Goal: Information Seeking & Learning: Find specific fact

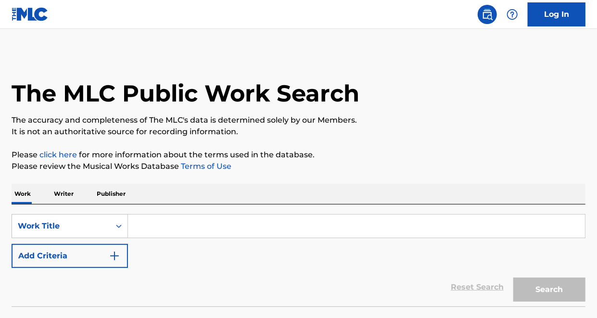
click at [183, 229] on input "Search Form" at bounding box center [356, 225] width 457 height 23
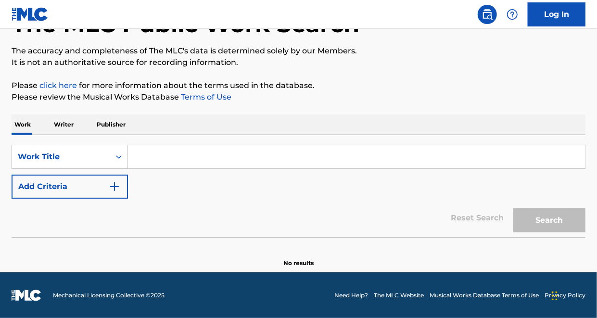
scroll to position [69, 0]
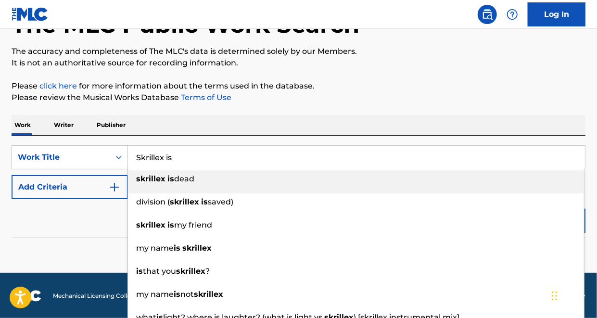
click at [214, 177] on div "skrillex is dead" at bounding box center [356, 178] width 456 height 17
type input "skrillex is dead"
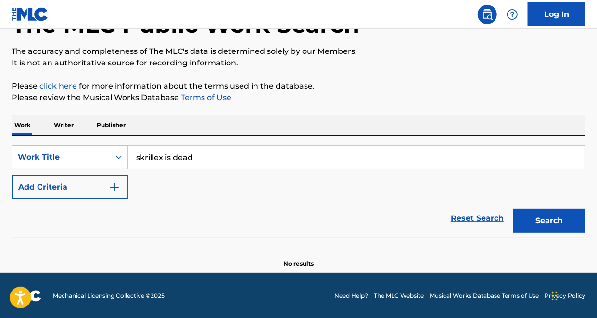
click at [562, 235] on div "Search" at bounding box center [546, 218] width 77 height 38
click at [546, 221] on button "Search" at bounding box center [549, 221] width 72 height 24
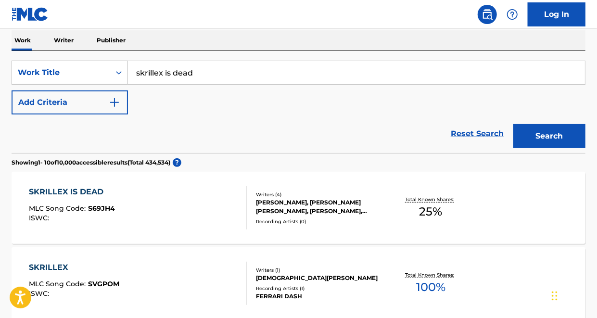
scroll to position [152, 0]
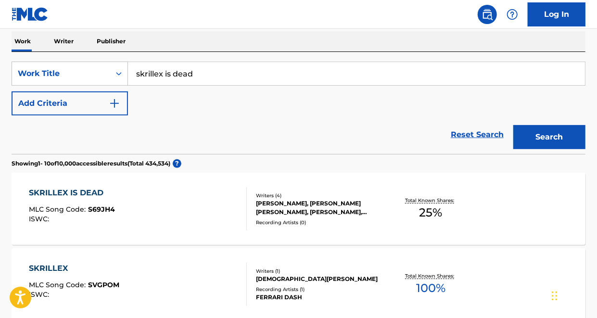
click at [173, 188] on div "SKRILLEX IS DEAD MLC Song Code : S69JH4 ISWC :" at bounding box center [138, 208] width 218 height 43
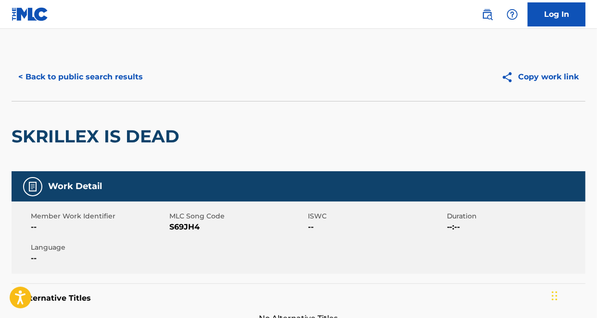
click at [85, 75] on button "< Back to public search results" at bounding box center [81, 77] width 138 height 24
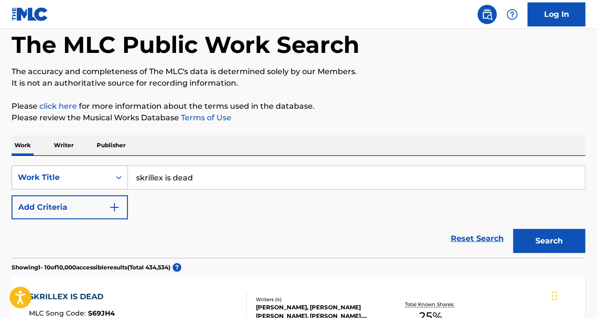
click at [124, 189] on div "Work Title" at bounding box center [70, 177] width 116 height 24
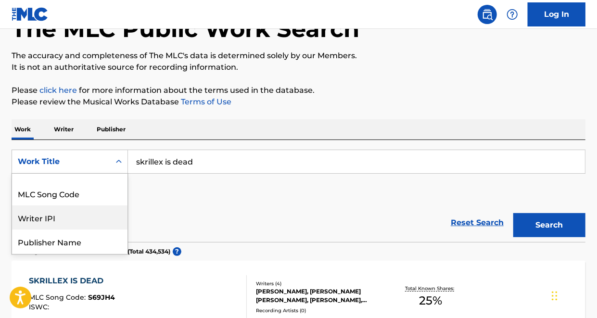
scroll to position [41, 0]
click at [79, 223] on div "Writer IPI" at bounding box center [69, 217] width 115 height 24
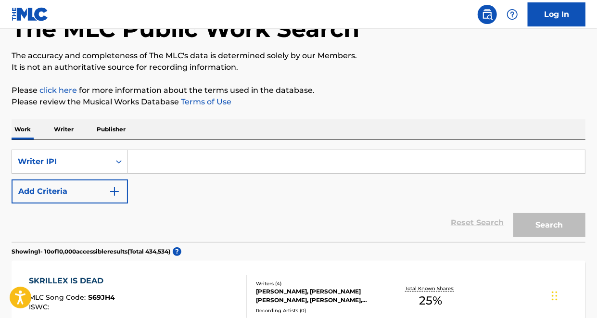
click at [196, 162] on input "Search Form" at bounding box center [356, 161] width 457 height 23
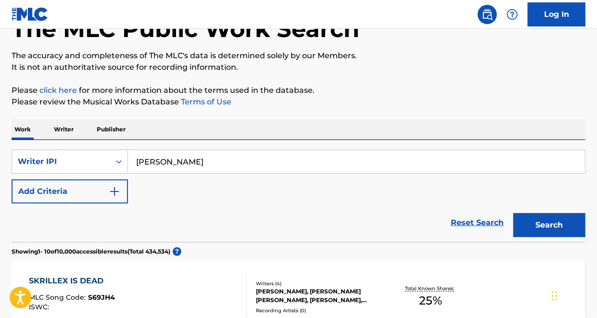
click at [513, 213] on button "Search" at bounding box center [549, 225] width 72 height 24
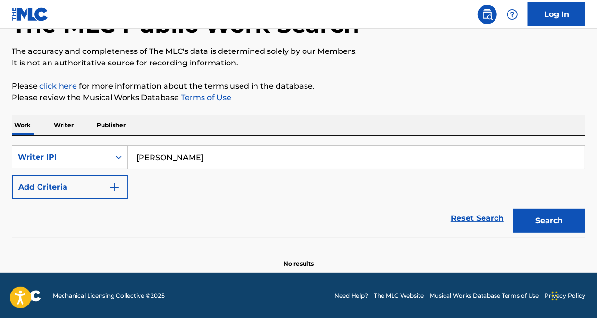
scroll to position [67, 0]
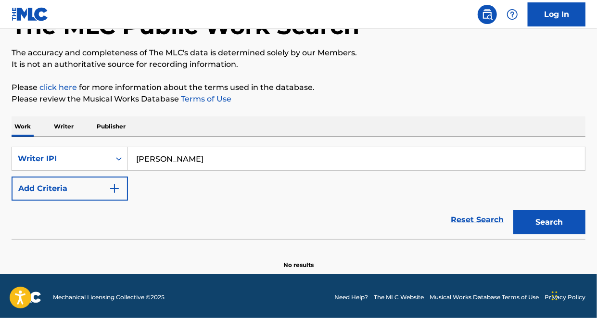
click at [108, 189] on button "Add Criteria" at bounding box center [70, 188] width 116 height 24
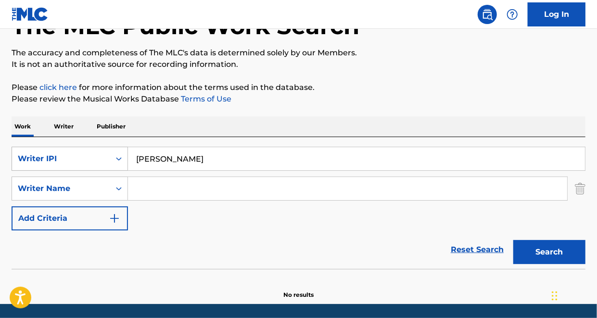
drag, startPoint x: 170, startPoint y: 157, endPoint x: 127, endPoint y: 162, distance: 43.0
click at [127, 162] on div "SearchWithCriteria30aa5579-922c-4353-9726-2c99e9fea492 Writer IPI [PERSON_NAME]" at bounding box center [298, 159] width 573 height 24
type input "o"
type input "Go Flex"
click at [146, 184] on input "Search Form" at bounding box center [347, 188] width 439 height 23
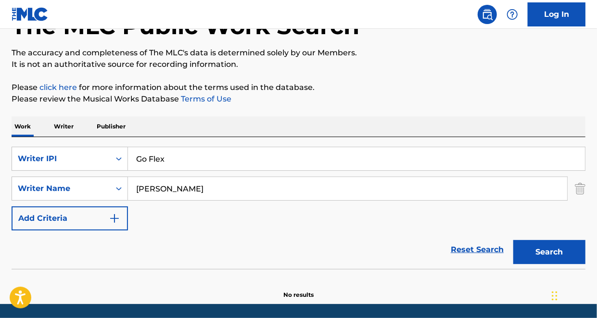
type input "[PERSON_NAME]"
click at [513, 240] on button "Search" at bounding box center [549, 252] width 72 height 24
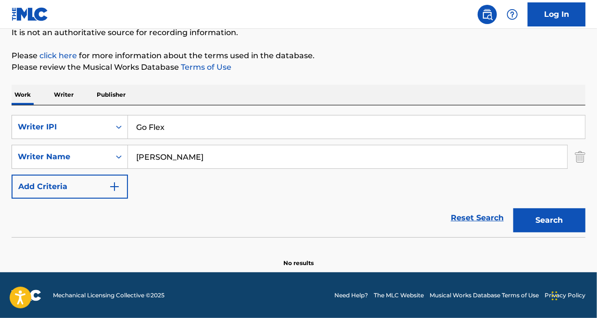
click at [537, 224] on button "Search" at bounding box center [549, 220] width 72 height 24
click at [555, 230] on button "Search" at bounding box center [549, 220] width 72 height 24
click at [154, 91] on div "Work Writer Publisher" at bounding box center [298, 95] width 573 height 20
drag, startPoint x: 184, startPoint y: 128, endPoint x: 120, endPoint y: 134, distance: 64.2
click at [120, 134] on div "SearchWithCriteria30aa5579-922c-4353-9726-2c99e9fea492 Writer IPI Go Flex" at bounding box center [298, 127] width 573 height 24
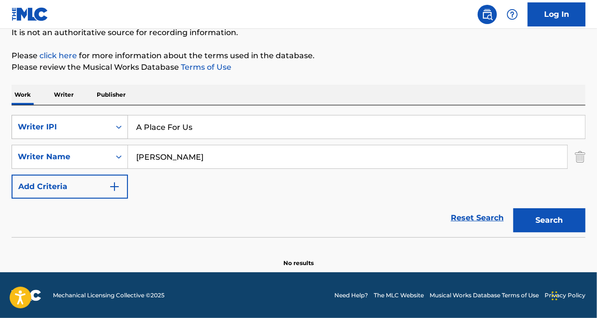
click at [513, 208] on button "Search" at bounding box center [549, 220] width 72 height 24
click at [527, 214] on button "Search" at bounding box center [549, 220] width 72 height 24
click at [220, 114] on div "SearchWithCriteria30aa5579-922c-4353-9726-2c99e9fea492 Writer IPI A Place For U…" at bounding box center [298, 171] width 573 height 132
click at [206, 147] on input "[PERSON_NAME]" at bounding box center [347, 156] width 439 height 23
click at [205, 138] on input "A Place For Us" at bounding box center [356, 126] width 457 height 23
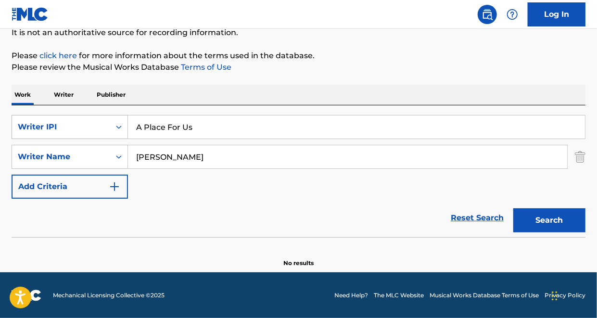
drag, startPoint x: 198, startPoint y: 115, endPoint x: 126, endPoint y: 119, distance: 71.7
click at [126, 119] on div "SearchWithCriteria30aa5579-922c-4353-9726-2c99e9fea492 Writer IPI A Place For Us" at bounding box center [298, 127] width 573 height 24
type input "s"
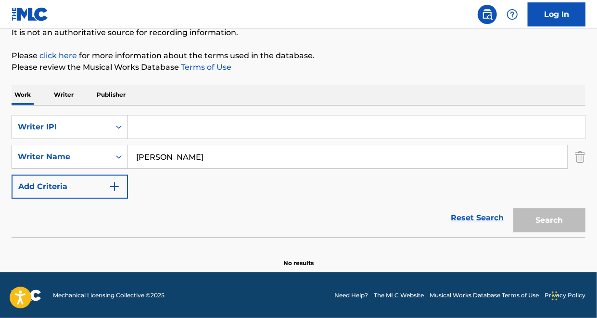
type input "s"
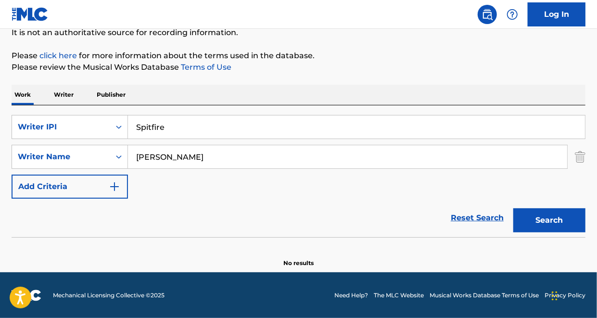
type input "Spitfire"
drag, startPoint x: 182, startPoint y: 152, endPoint x: 116, endPoint y: 144, distance: 65.9
click at [116, 145] on div "SearchWithCriteria1e1fb47a-7d00-46db-bc51-a91512812faa Writer Name [PERSON_NAME]" at bounding box center [298, 157] width 573 height 24
type input "G"
click at [513, 208] on button "Search" at bounding box center [549, 220] width 72 height 24
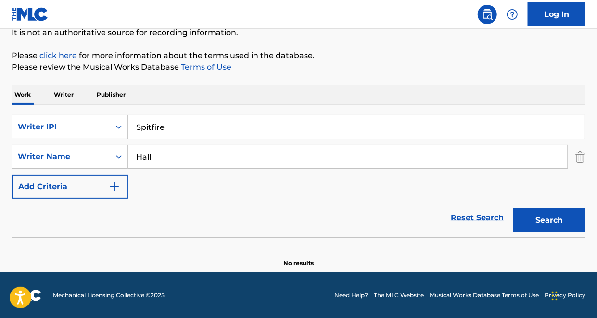
click at [561, 211] on button "Search" at bounding box center [549, 220] width 72 height 24
drag, startPoint x: 194, startPoint y: 161, endPoint x: 107, endPoint y: 152, distance: 86.9
click at [107, 152] on div "SearchWithCriteria1e1fb47a-7d00-46db-bc51-a91512812faa Writer Name Hall" at bounding box center [298, 157] width 573 height 24
click at [513, 208] on button "Search" at bounding box center [549, 220] width 72 height 24
type input "m"
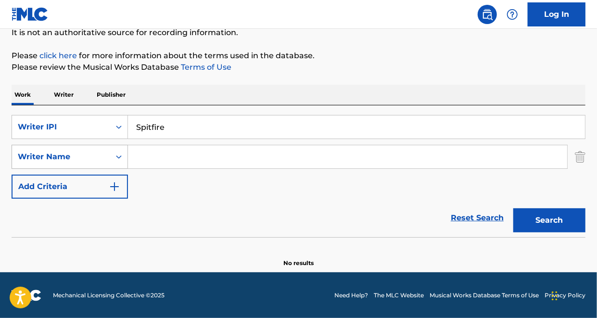
click at [513, 208] on button "Search" at bounding box center [549, 220] width 72 height 24
click at [559, 206] on div "Search" at bounding box center [546, 218] width 77 height 38
click at [533, 234] on div "Search" at bounding box center [546, 218] width 77 height 38
click at [531, 223] on button "Search" at bounding box center [549, 220] width 72 height 24
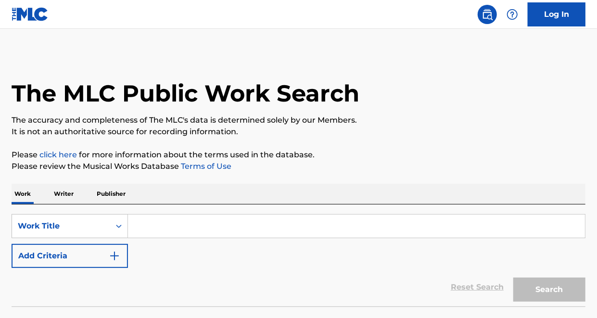
click at [224, 223] on input "Search Form" at bounding box center [356, 225] width 457 height 23
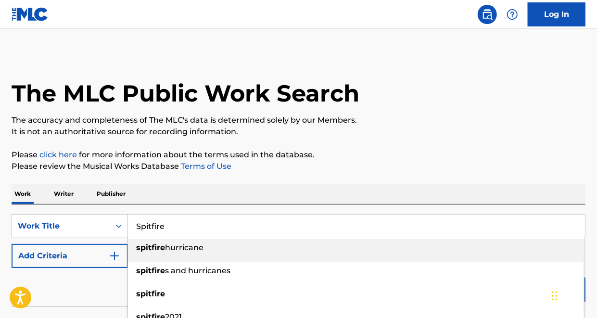
click at [224, 223] on input "Spitfire" at bounding box center [356, 225] width 457 height 23
type input "Spitfire"
click at [211, 192] on div "Work Writer Publisher" at bounding box center [298, 194] width 573 height 20
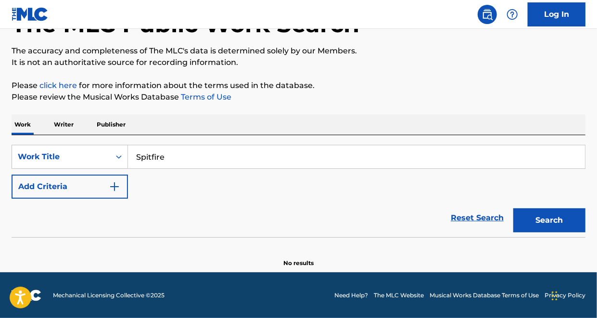
scroll to position [68, 0]
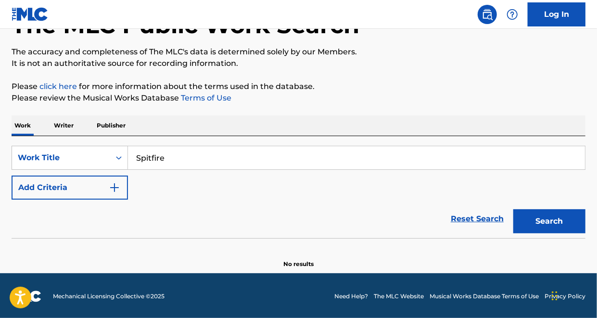
click at [102, 192] on button "Add Criteria" at bounding box center [70, 187] width 116 height 24
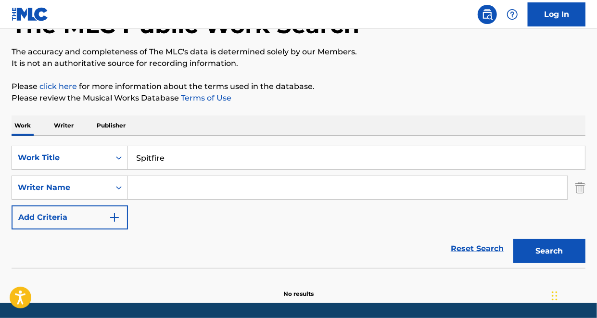
click at [552, 253] on button "Search" at bounding box center [549, 251] width 72 height 24
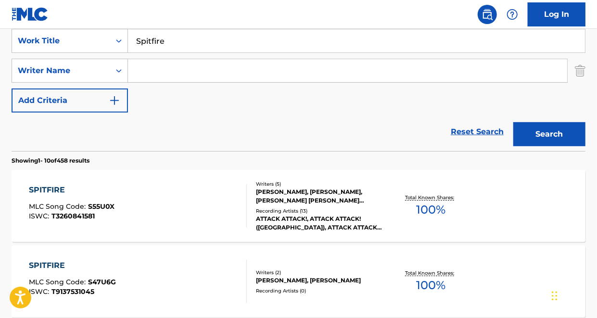
scroll to position [186, 0]
click at [196, 72] on input "Search Form" at bounding box center [347, 70] width 439 height 23
type input "G"
type input "Hall"
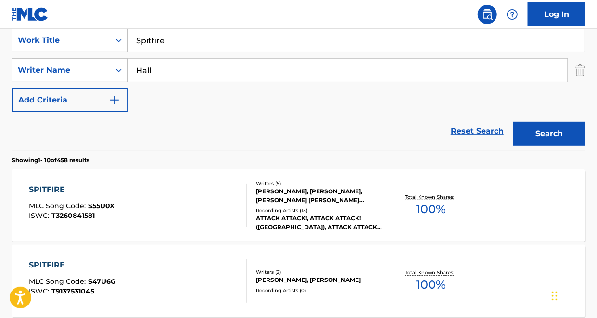
click at [513, 122] on button "Search" at bounding box center [549, 134] width 72 height 24
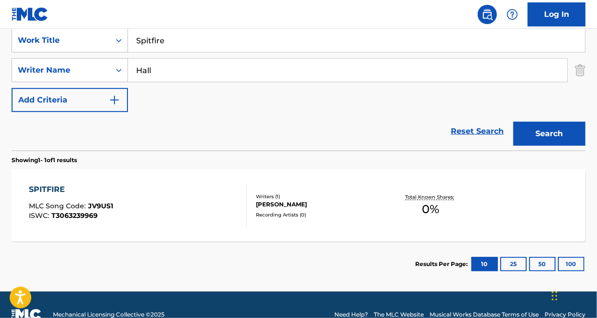
click at [189, 197] on div "SPITFIRE MLC Song Code : JV9US1 ISWC : T3063239969" at bounding box center [138, 205] width 218 height 43
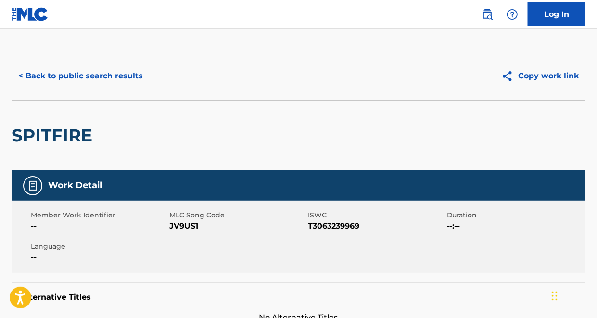
click at [45, 70] on button "< Back to public search results" at bounding box center [81, 76] width 138 height 24
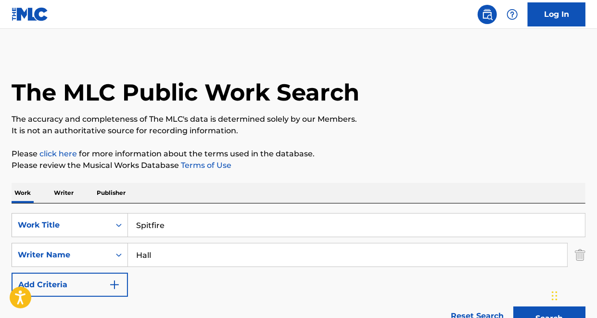
scroll to position [150, 0]
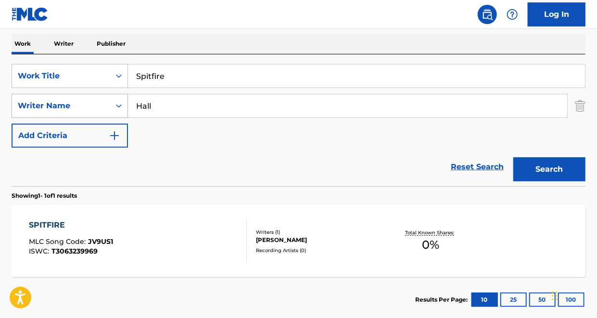
click at [82, 103] on div "Writer Name" at bounding box center [61, 106] width 87 height 12
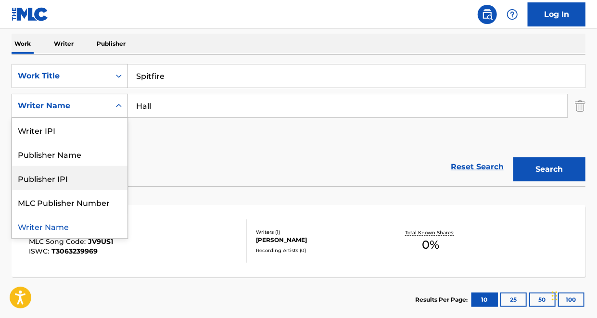
click at [175, 170] on div "Reset Search Search" at bounding box center [298, 167] width 573 height 38
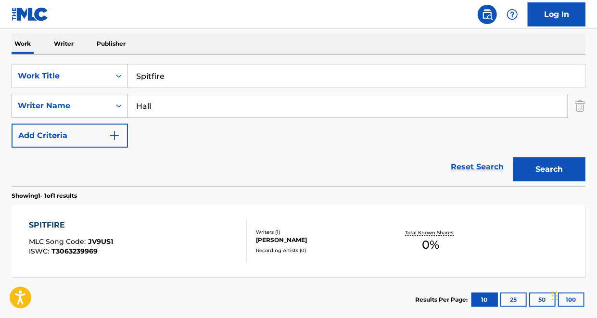
drag, startPoint x: 165, startPoint y: 110, endPoint x: 109, endPoint y: 99, distance: 56.9
click at [109, 99] on div "SearchWithCriteria3ca1fa77-bd9c-4610-ba57-490af032d20b Writer Name Hall" at bounding box center [298, 106] width 573 height 24
click at [513, 157] on button "Search" at bounding box center [549, 169] width 72 height 24
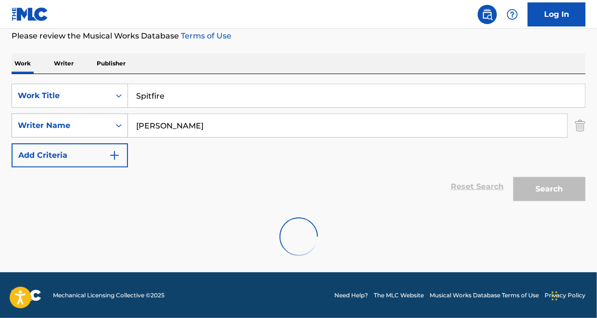
scroll to position [99, 0]
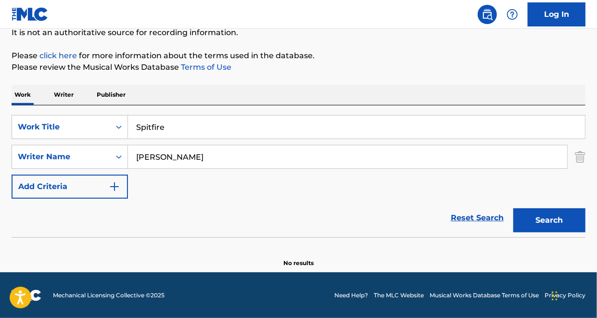
drag, startPoint x: 170, startPoint y: 149, endPoint x: 130, endPoint y: 156, distance: 40.5
click at [130, 156] on input "Moore" at bounding box center [347, 156] width 439 height 23
type input "Skrillex"
click at [513, 208] on button "Search" at bounding box center [549, 220] width 72 height 24
drag, startPoint x: 186, startPoint y: 130, endPoint x: 99, endPoint y: 134, distance: 87.1
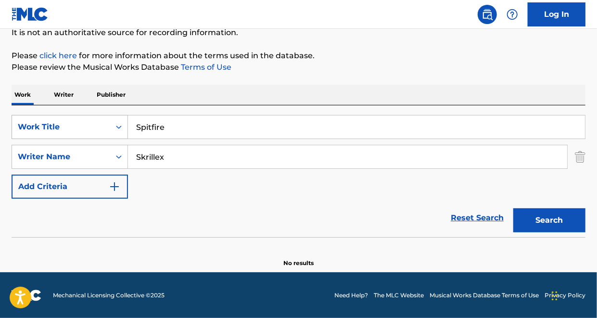
click at [99, 134] on div "SearchWithCriteria649605bd-f083-4551-8f7e-b1b11dfe3515 Work Title Spitfire" at bounding box center [298, 127] width 573 height 24
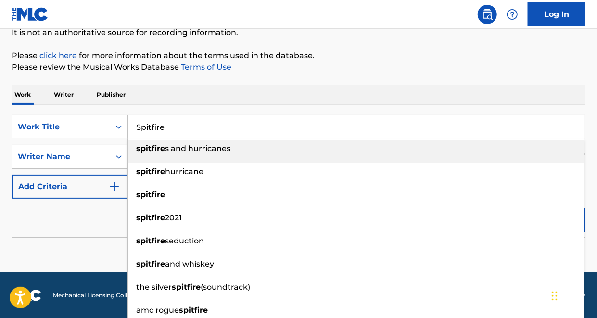
paste input ""Still Countin'""
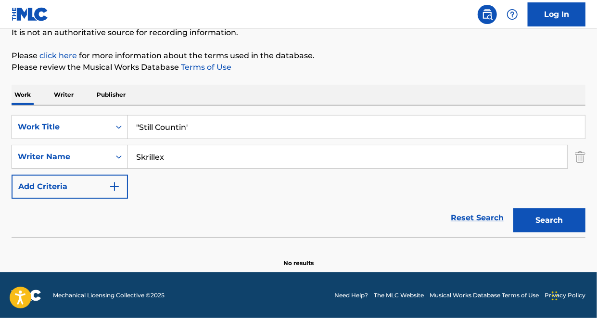
click at [137, 124] on input ""Still Countin'" at bounding box center [356, 126] width 457 height 23
type input "Still Countin'"
drag, startPoint x: 186, startPoint y: 153, endPoint x: 129, endPoint y: 157, distance: 57.8
click at [129, 157] on input "Skrillex" at bounding box center [347, 156] width 439 height 23
click at [513, 208] on button "Search" at bounding box center [549, 220] width 72 height 24
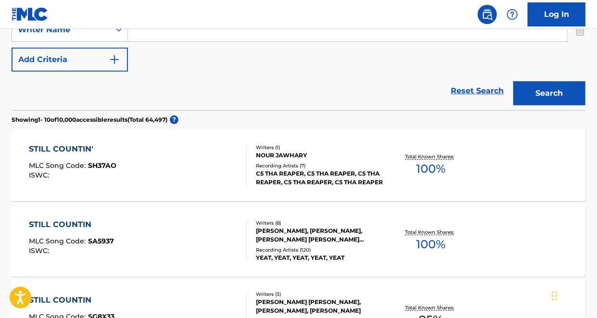
scroll to position [239, 0]
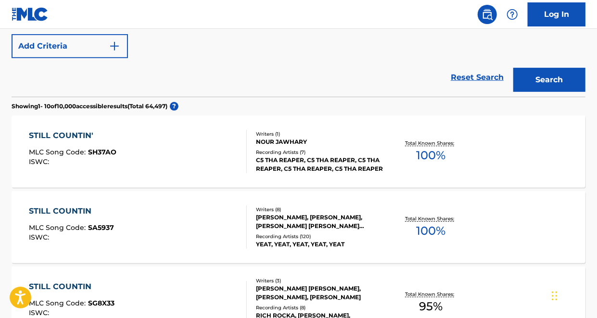
click at [206, 159] on div "STILL COUNTIN' MLC Song Code : SH37AO ISWC :" at bounding box center [138, 151] width 218 height 43
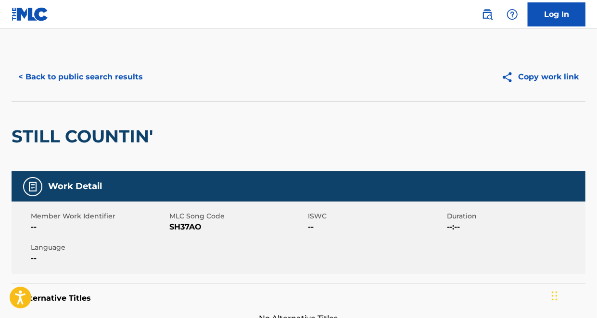
click at [41, 75] on button "< Back to public search results" at bounding box center [81, 77] width 138 height 24
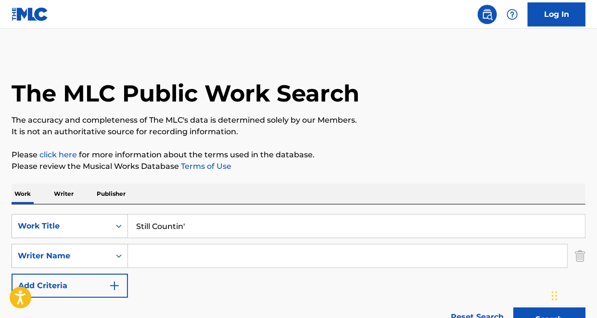
click at [145, 252] on input "Search Form" at bounding box center [347, 255] width 439 height 23
type input "Hall"
click at [513, 307] on button "Search" at bounding box center [549, 319] width 72 height 24
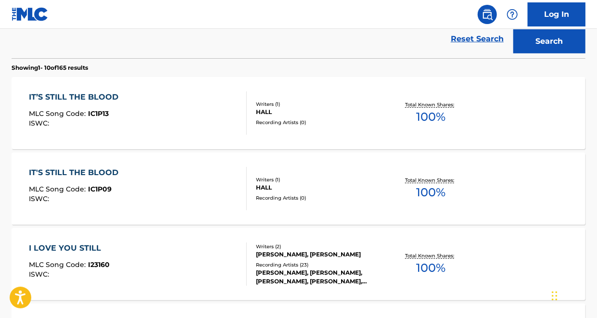
scroll to position [596, 0]
